Goal: Task Accomplishment & Management: Use online tool/utility

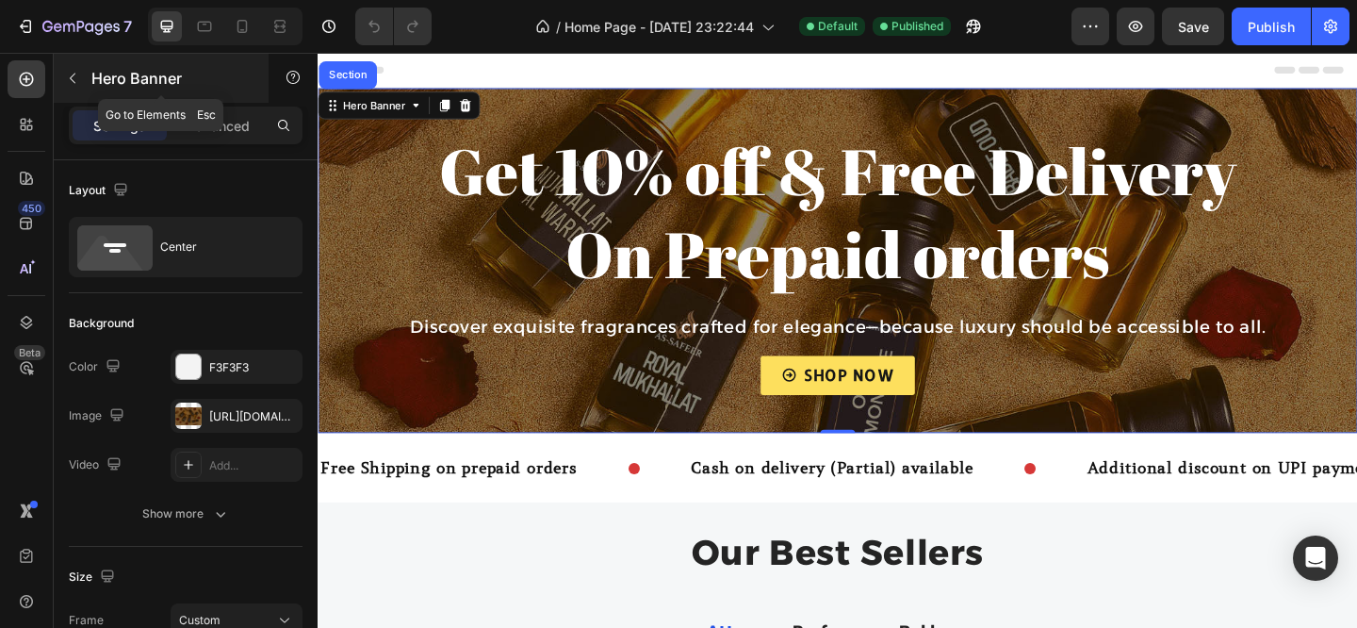
click at [81, 80] on button "button" at bounding box center [72, 78] width 30 height 30
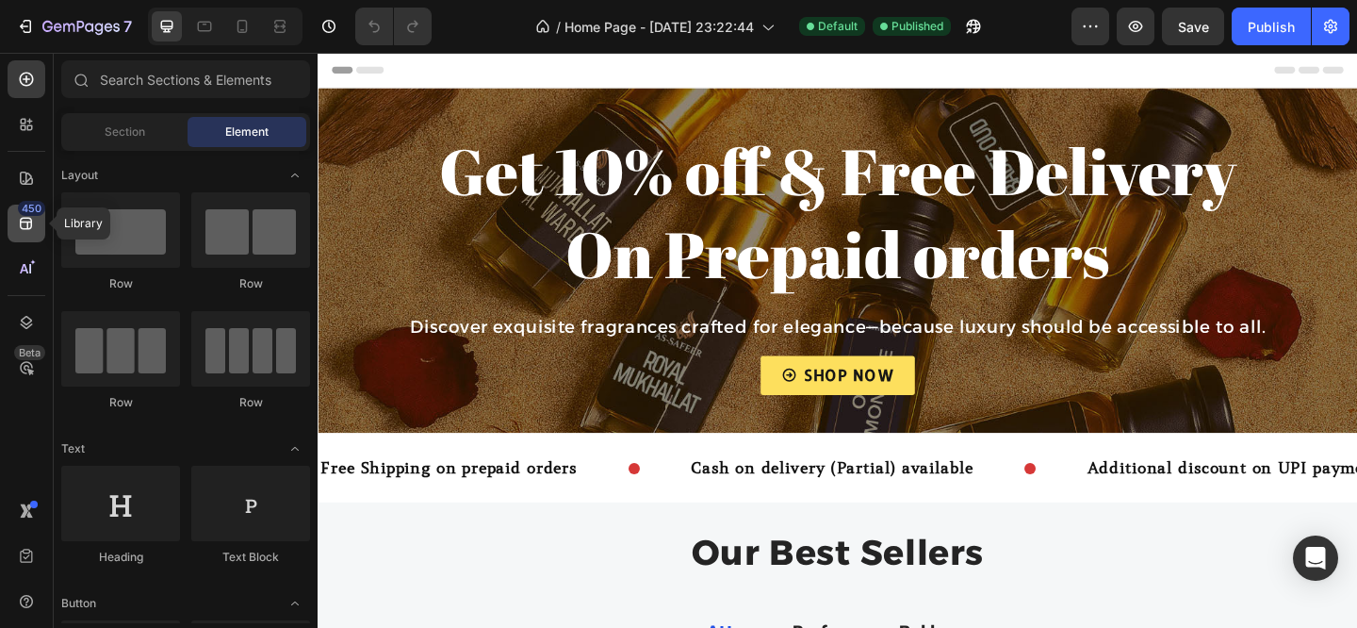
click at [27, 240] on div "450" at bounding box center [27, 224] width 38 height 38
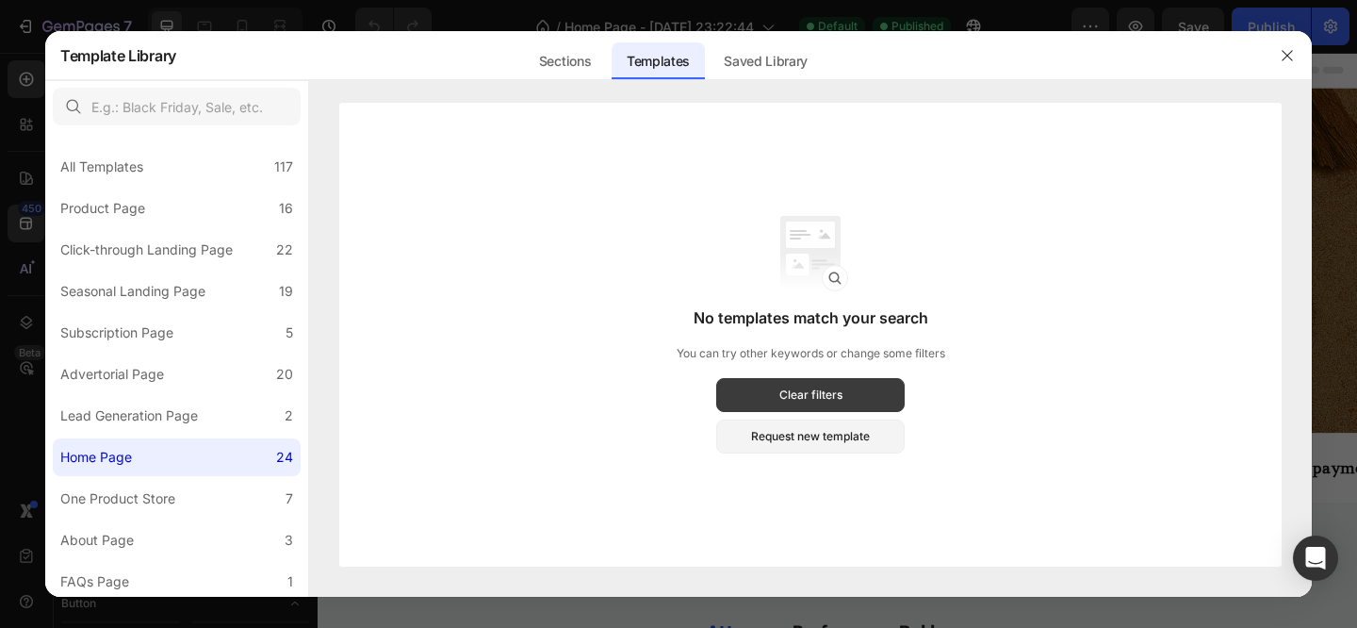
click at [855, 388] on button "Clear filters" at bounding box center [810, 395] width 189 height 34
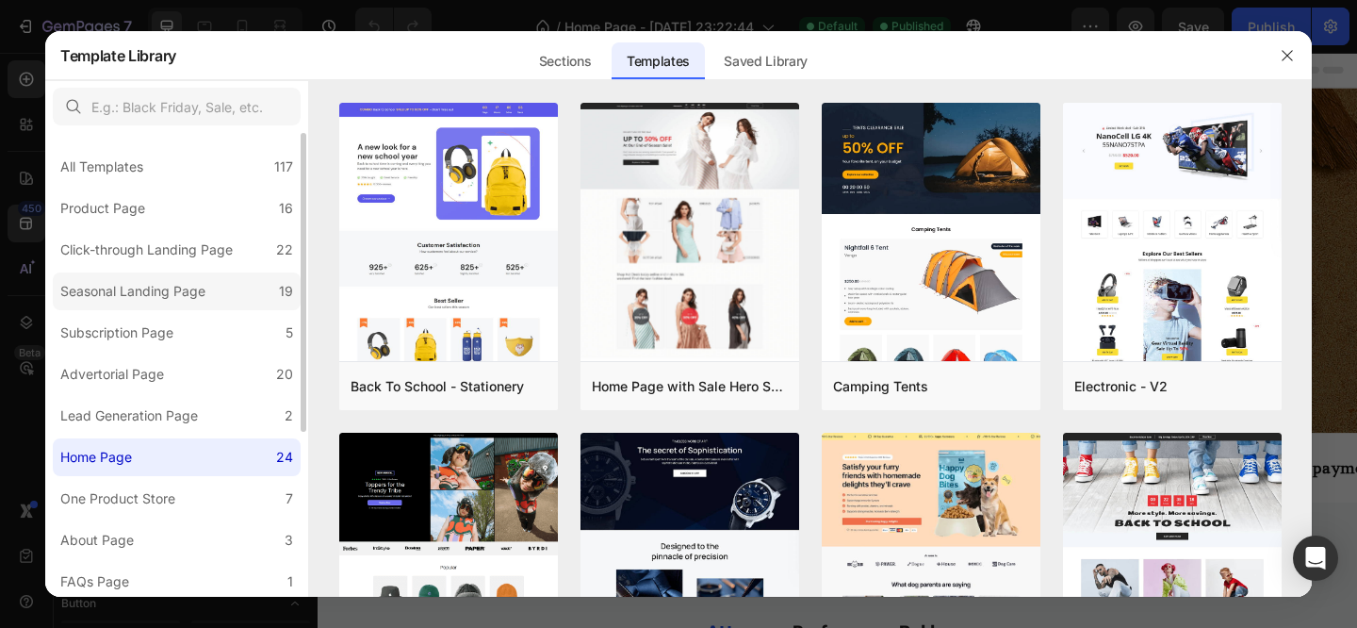
click at [192, 289] on div "Seasonal Landing Page" at bounding box center [132, 291] width 145 height 23
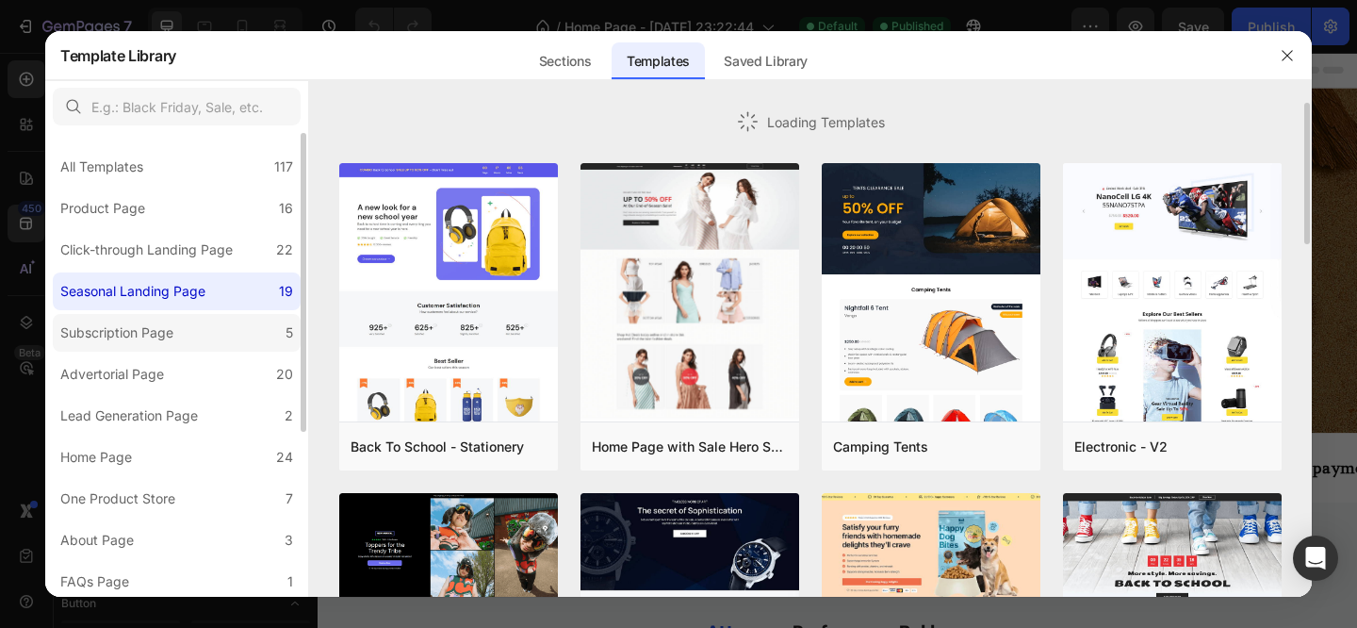
click at [172, 330] on div "Subscription Page" at bounding box center [116, 332] width 113 height 23
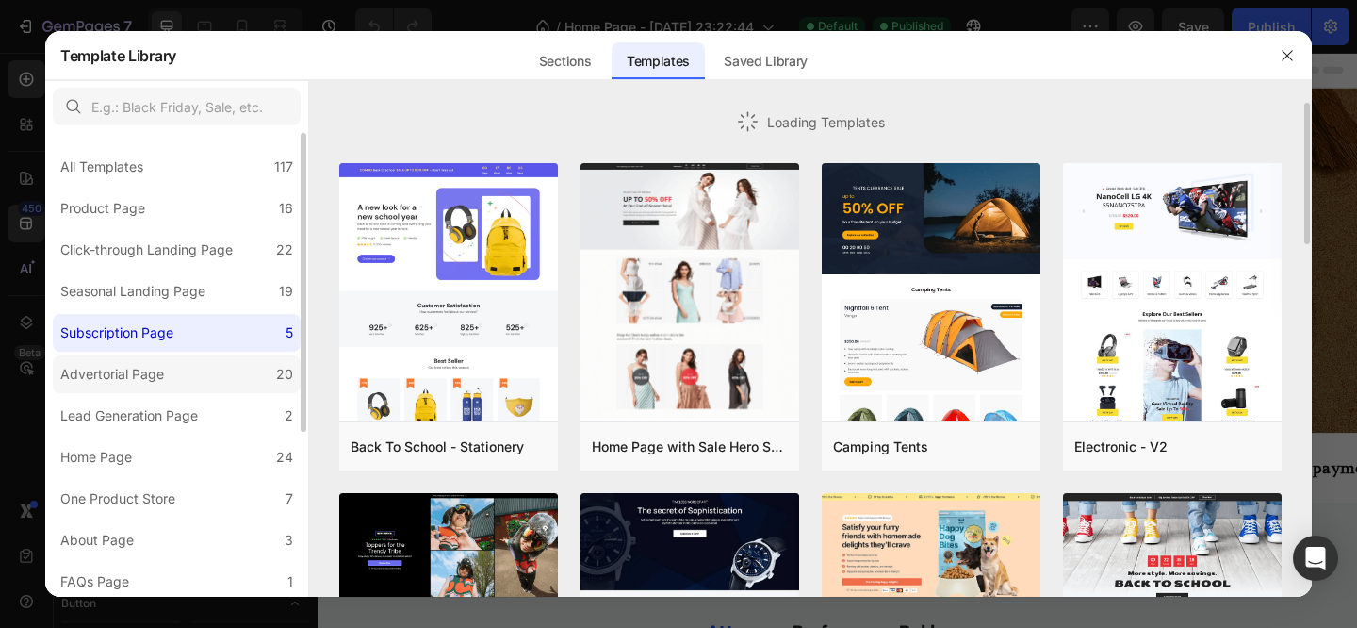
click at [139, 383] on div "Advertorial Page" at bounding box center [112, 374] width 104 height 23
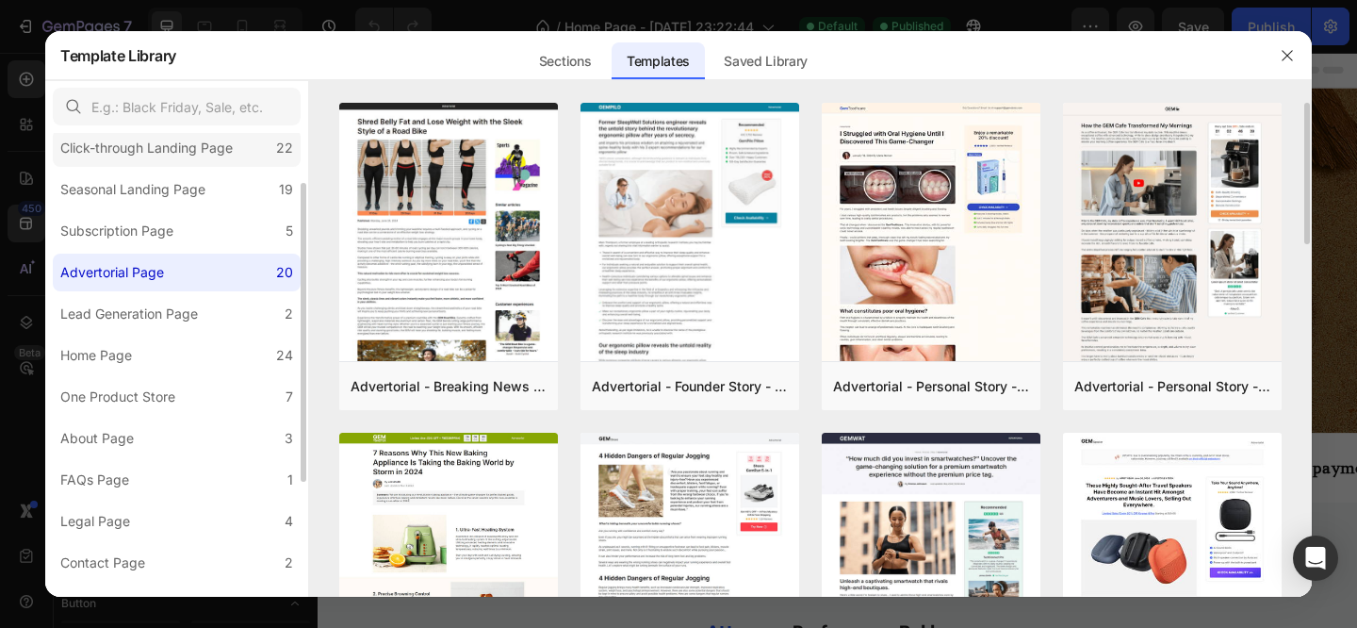
scroll to position [118, 0]
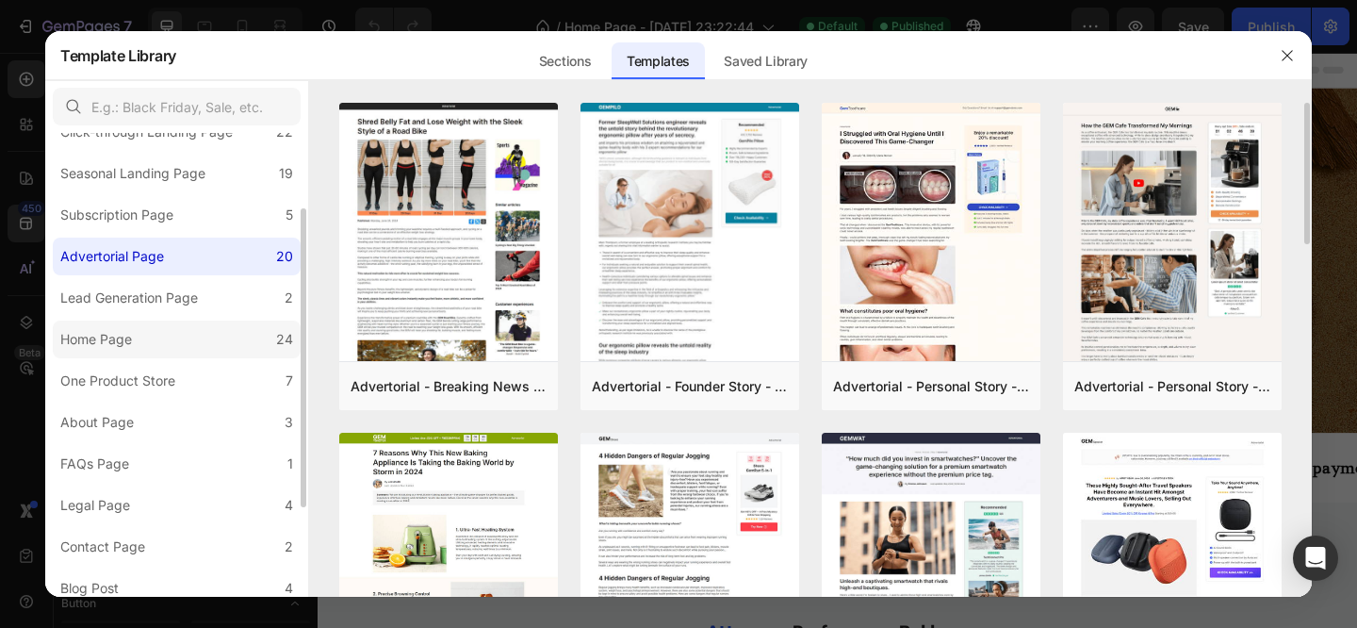
click at [140, 340] on label "Home Page 24" at bounding box center [177, 339] width 248 height 38
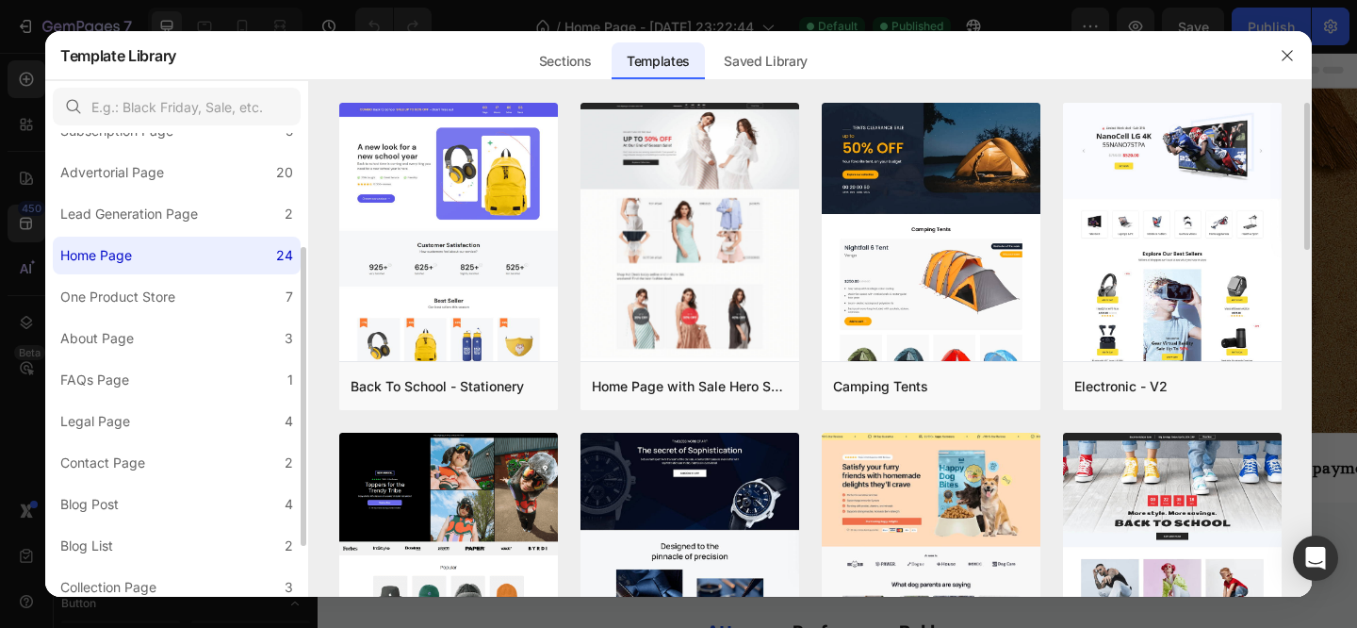
scroll to position [253, 0]
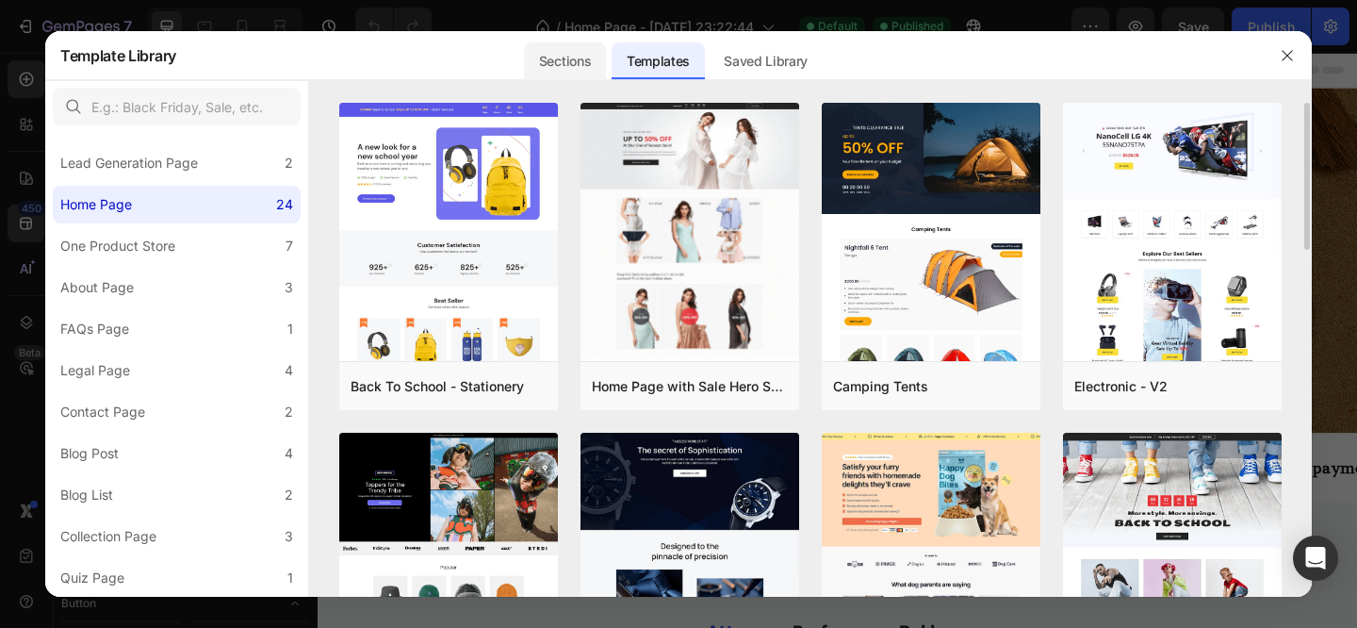
click at [566, 63] on div "Sections" at bounding box center [565, 61] width 82 height 38
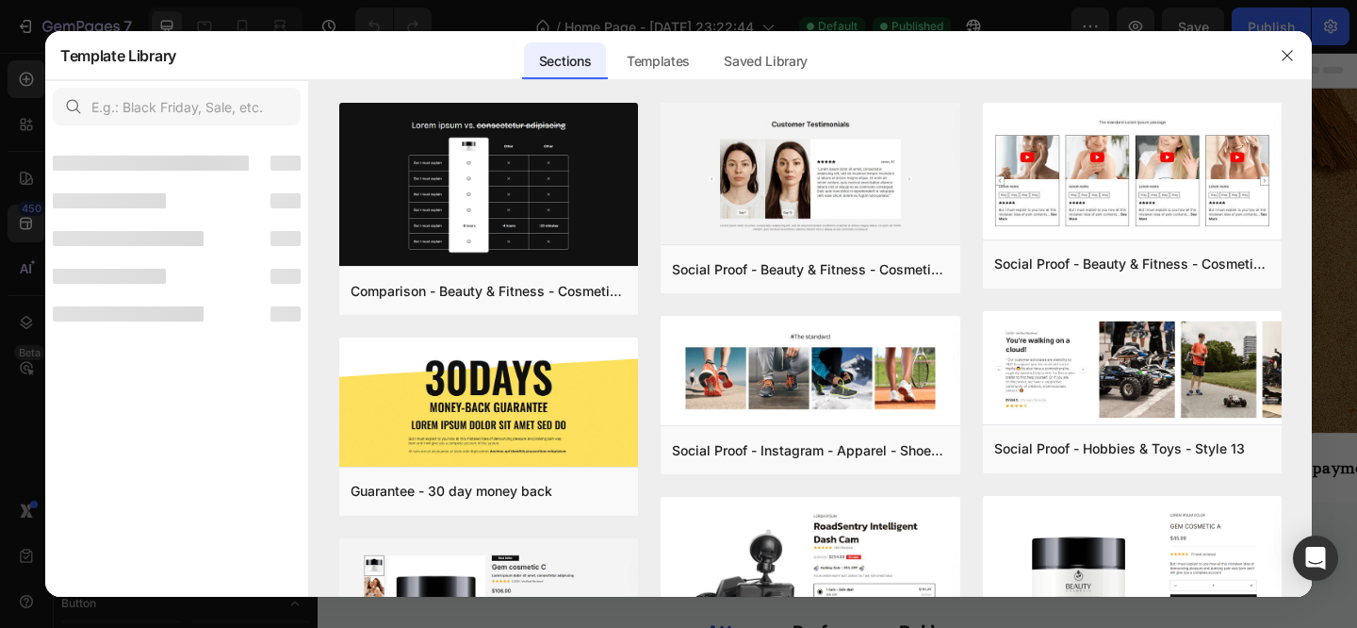
scroll to position [0, 0]
click at [1280, 52] on icon "button" at bounding box center [1287, 55] width 15 height 15
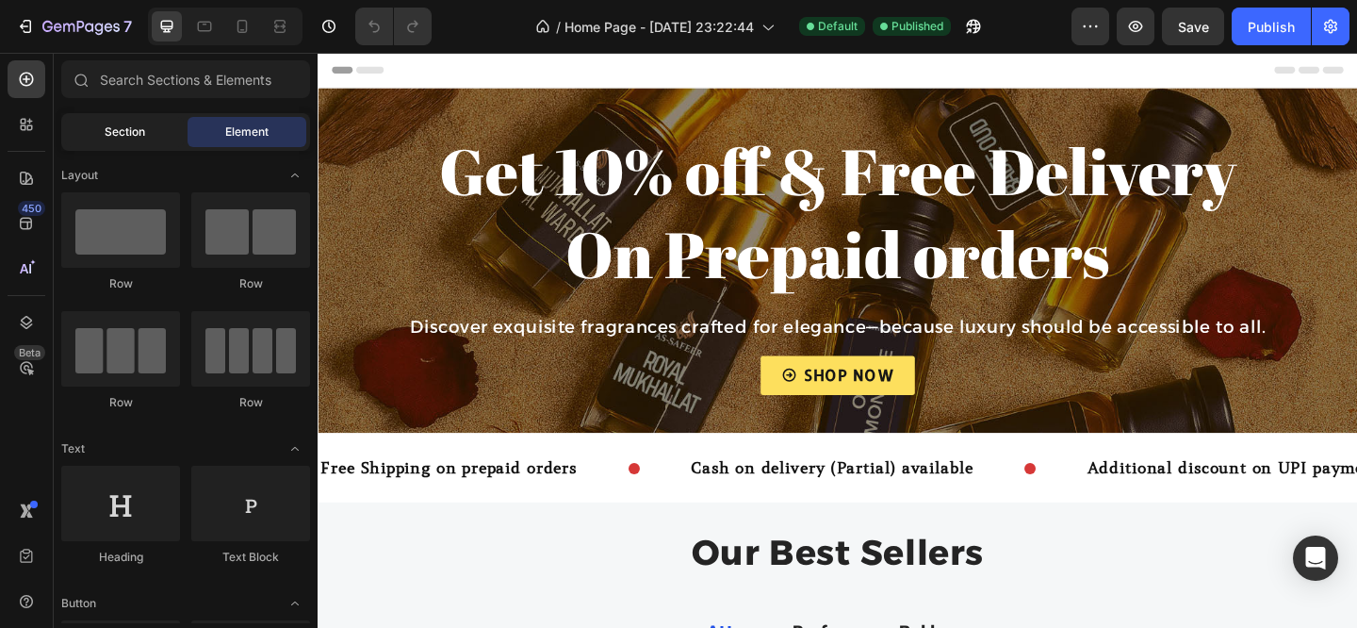
click at [100, 138] on div "Section" at bounding box center [124, 132] width 119 height 30
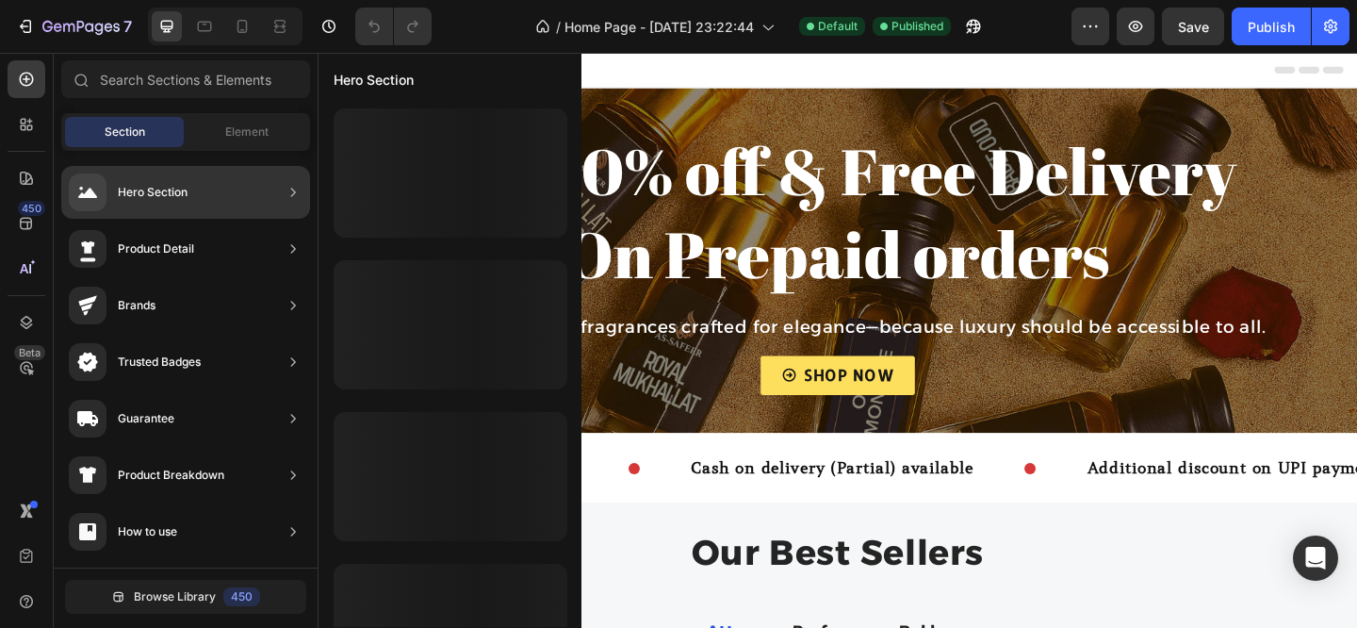
click at [179, 185] on div "Hero Section" at bounding box center [153, 192] width 70 height 19
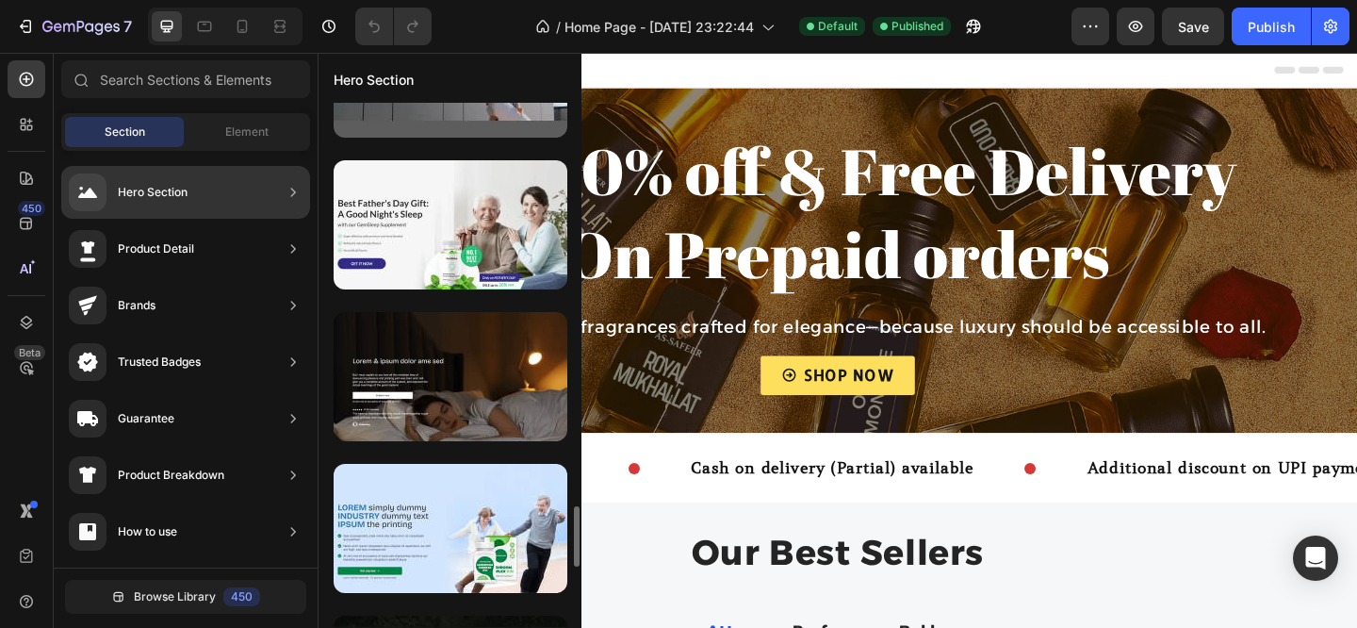
scroll to position [3594, 0]
